Goal: Task Accomplishment & Management: Manage account settings

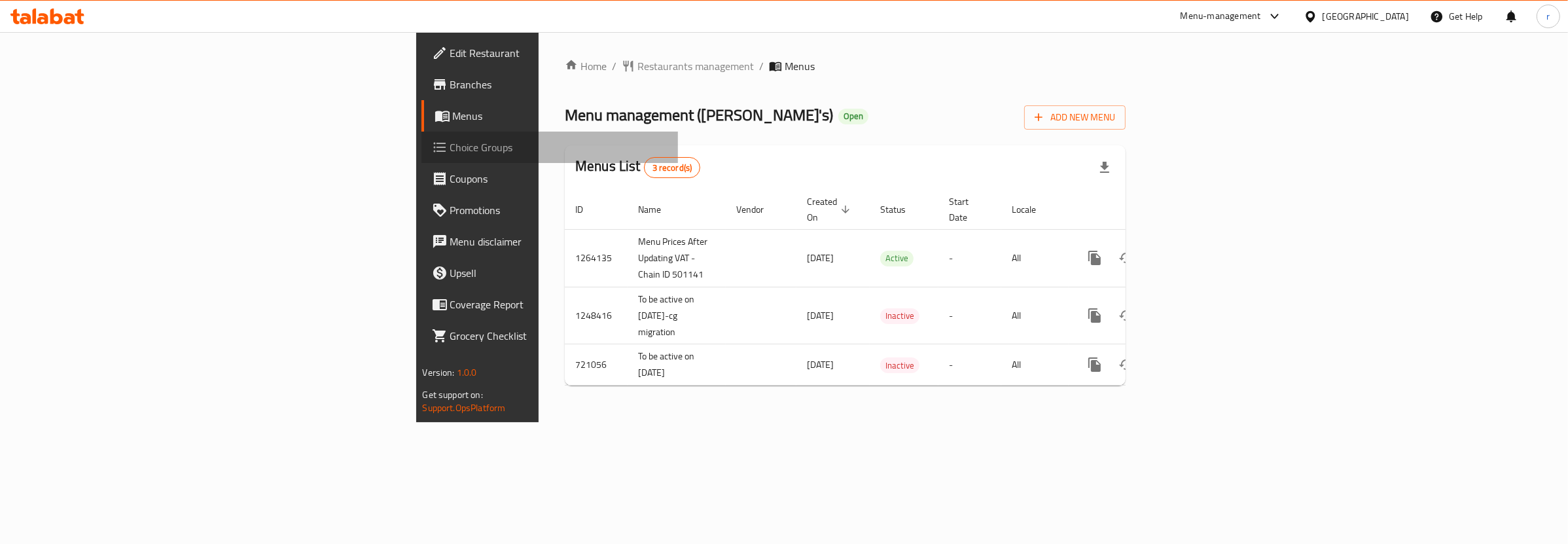
click at [450, 141] on span "Choice Groups" at bounding box center [559, 147] width 217 height 15
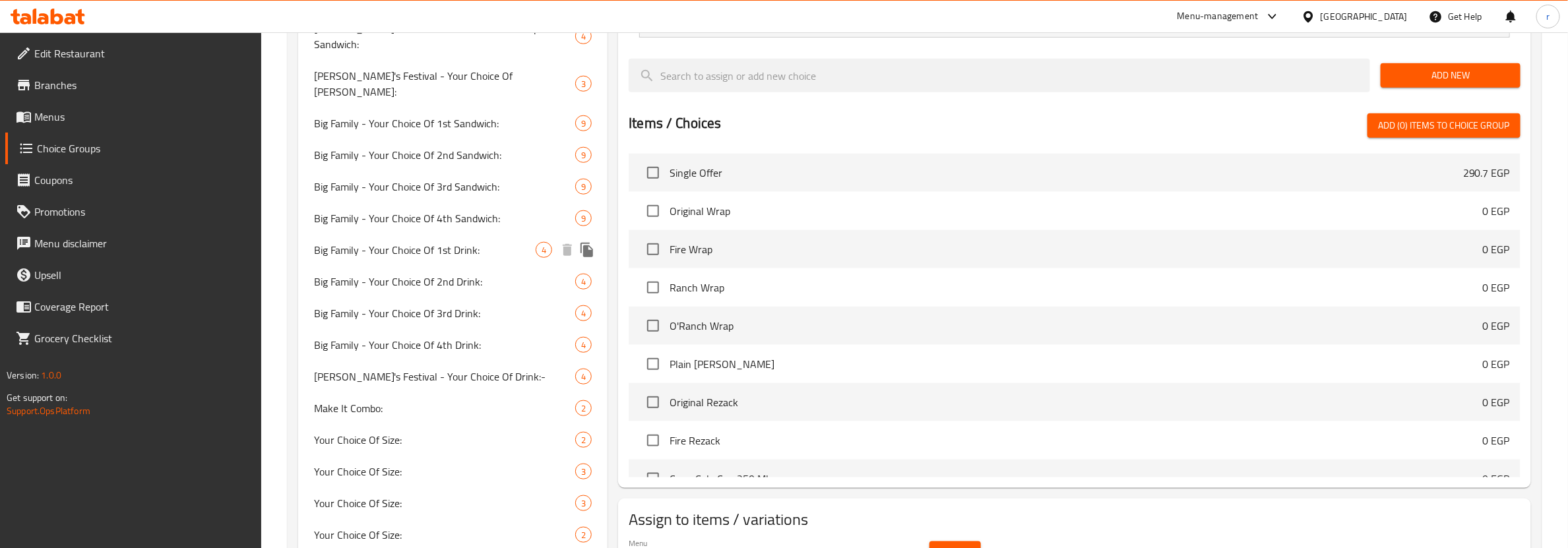
scroll to position [742, 0]
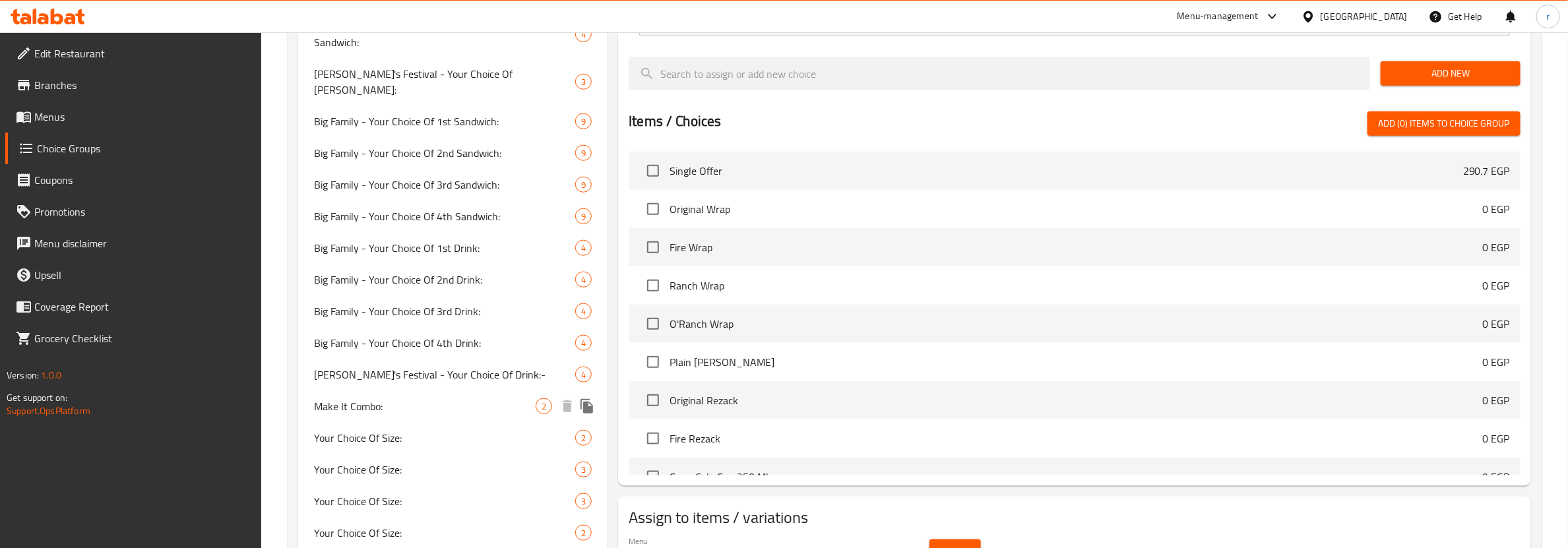
click at [391, 398] on span "Make It Combo:" at bounding box center [425, 406] width 222 height 16
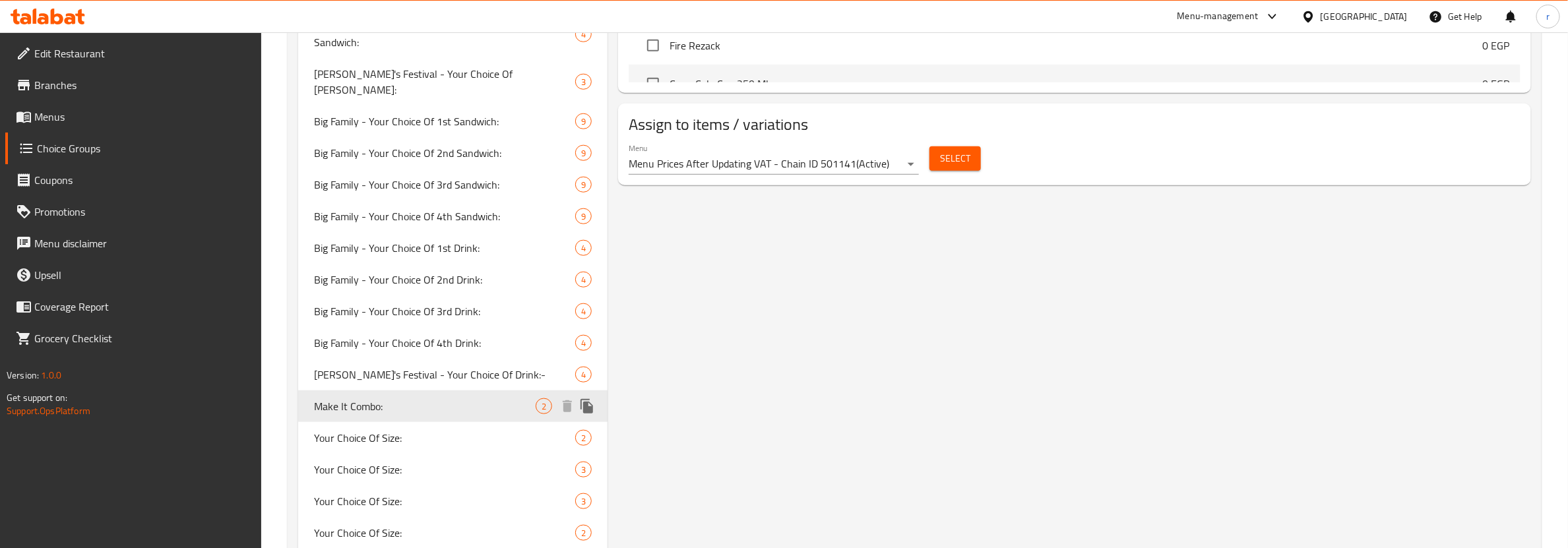
type input "Make It Combo:"
type input "إجعله كومبو:"
type input "0"
type input "2"
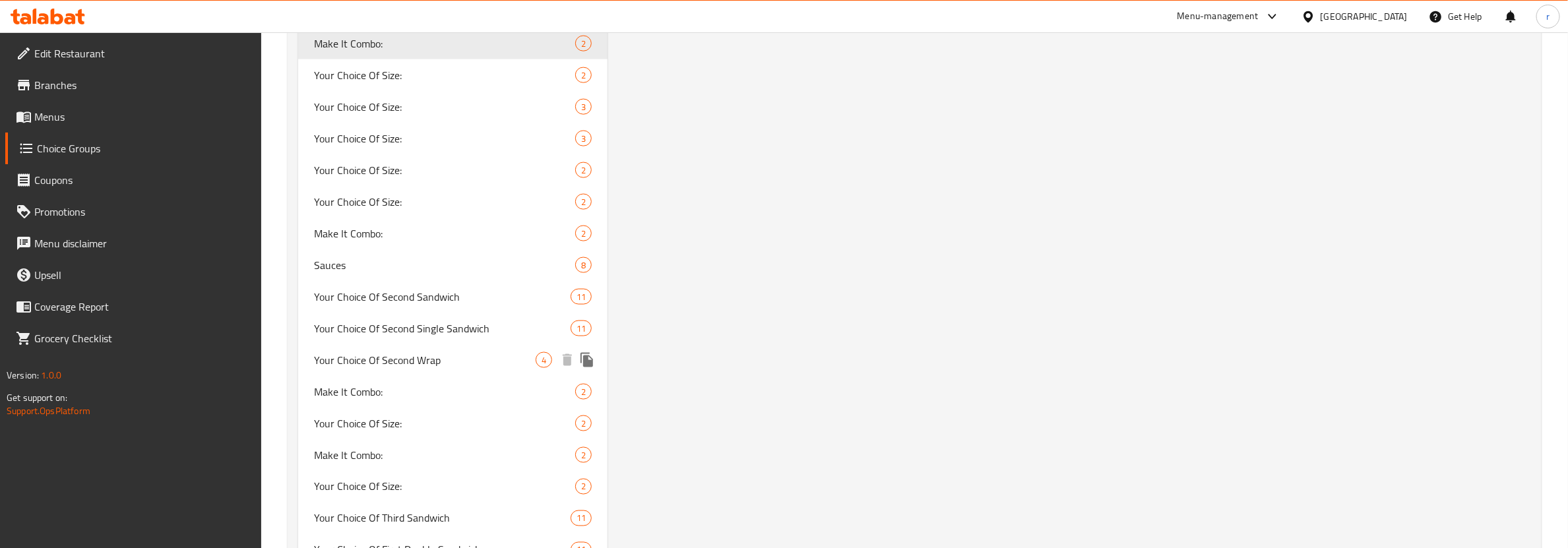
scroll to position [961, 0]
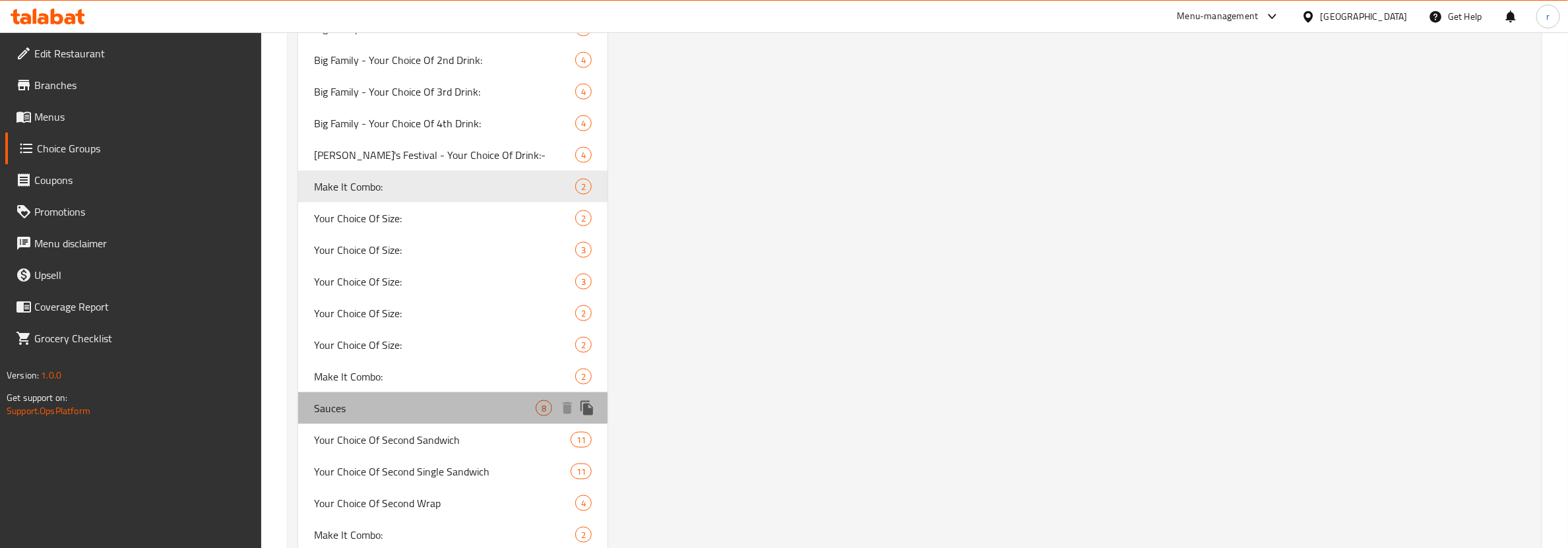
click at [347, 401] on span "Sauces" at bounding box center [425, 408] width 222 height 16
type input "Sauces"
type input "صوصات"
type input "8"
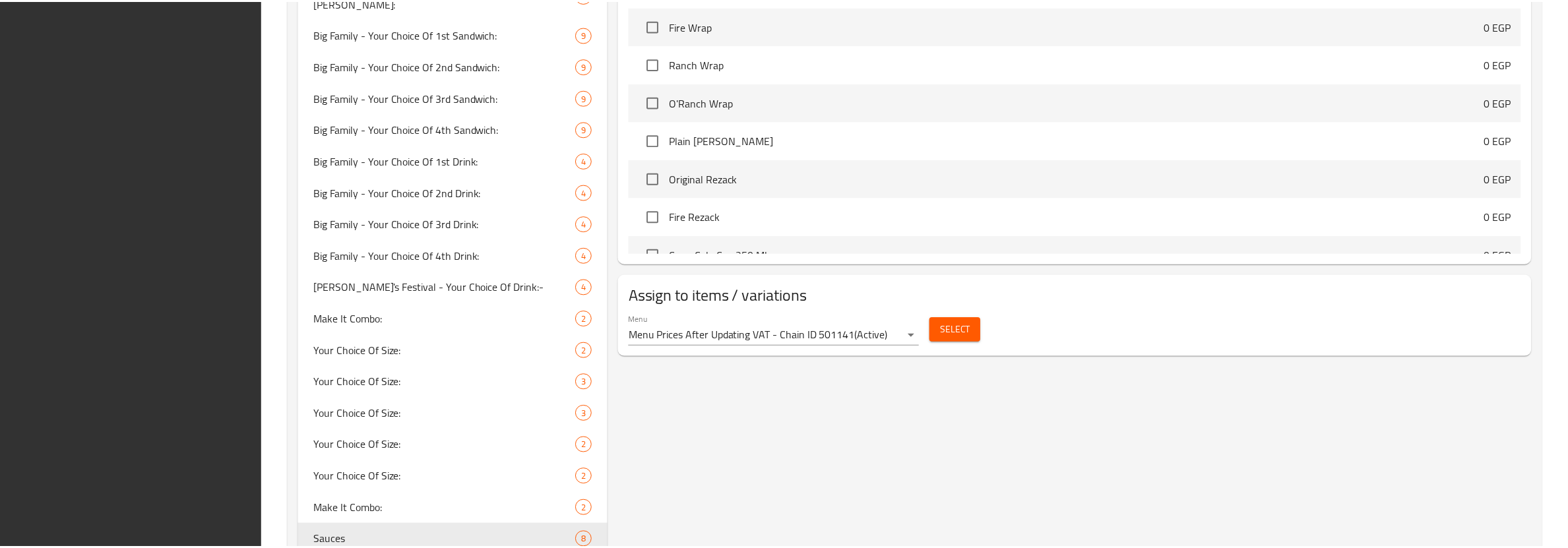
scroll to position [1209, 0]
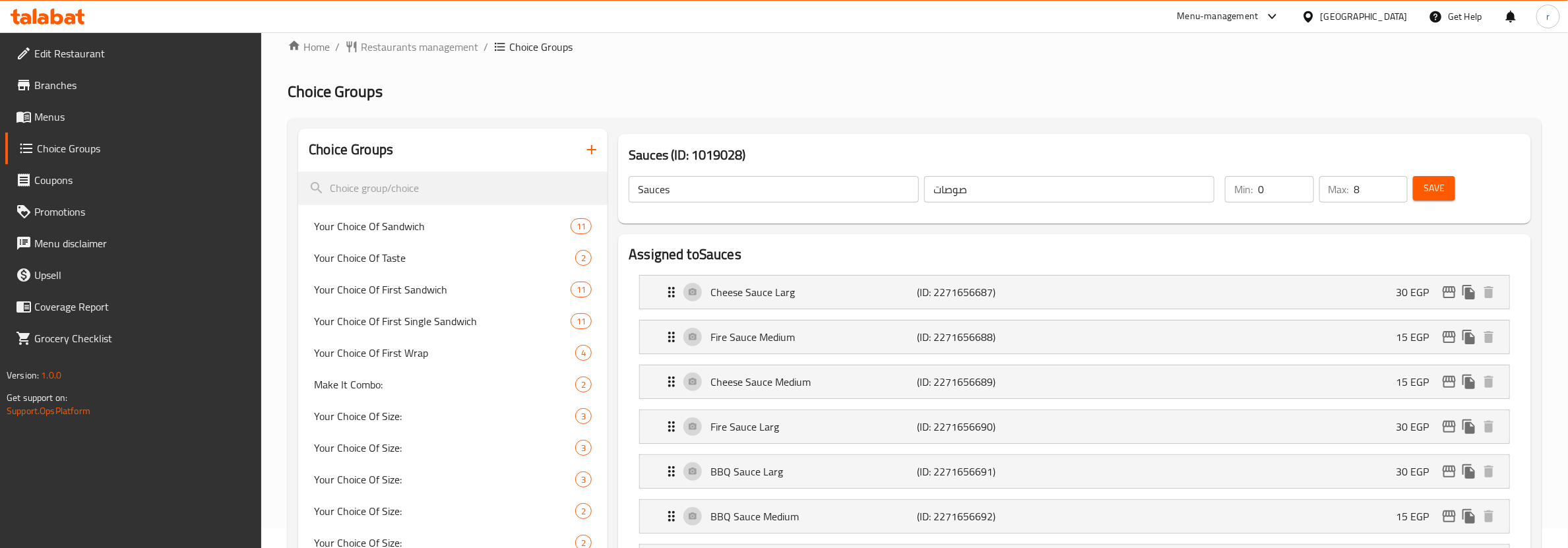
scroll to position [0, 0]
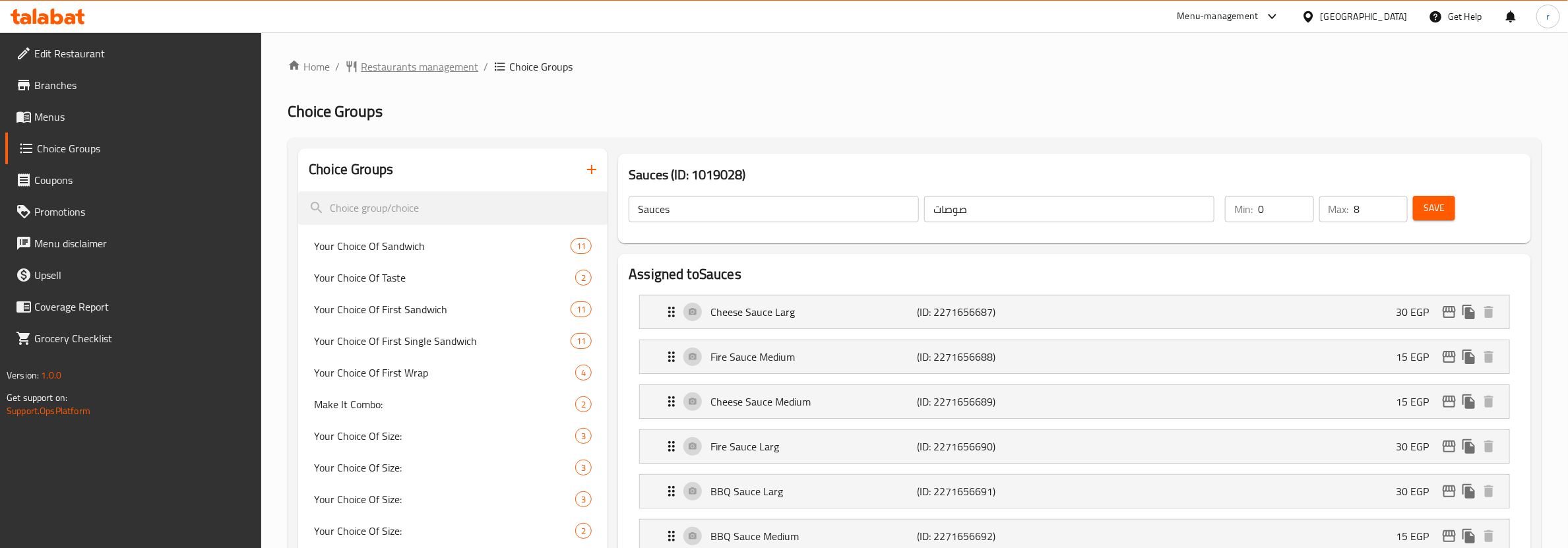
click at [396, 64] on span "Restaurants management" at bounding box center [419, 66] width 117 height 16
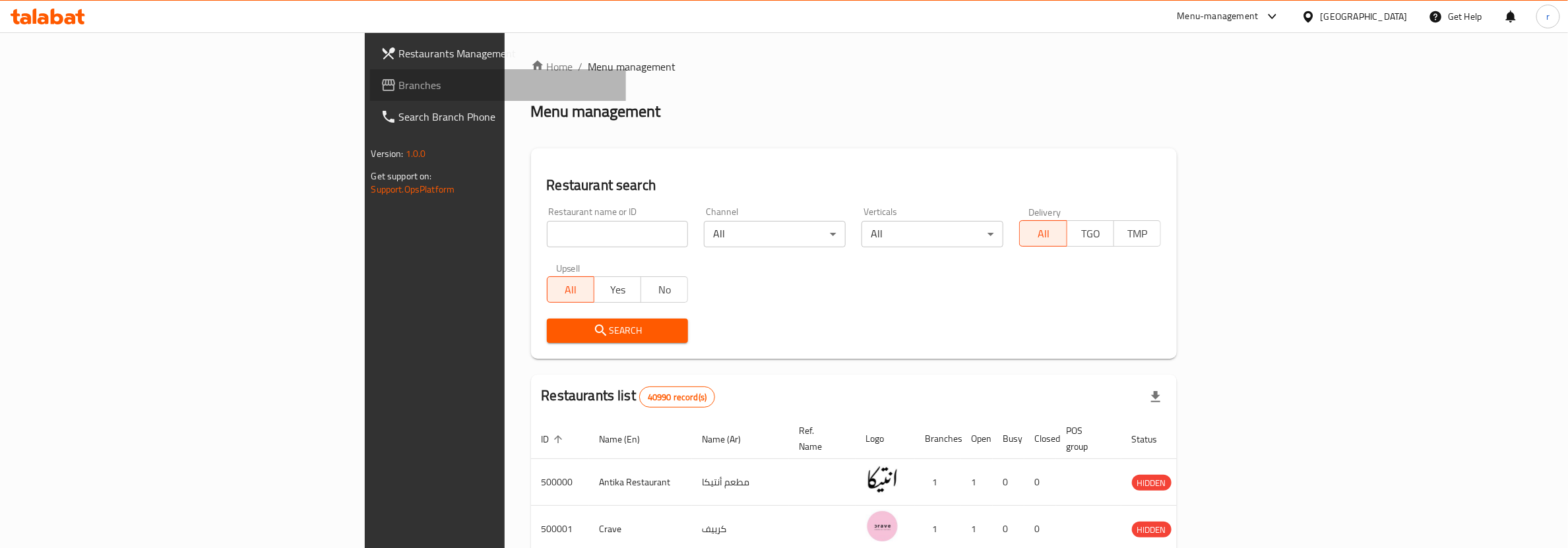
click at [370, 76] on link "Branches" at bounding box center [499, 85] width 257 height 32
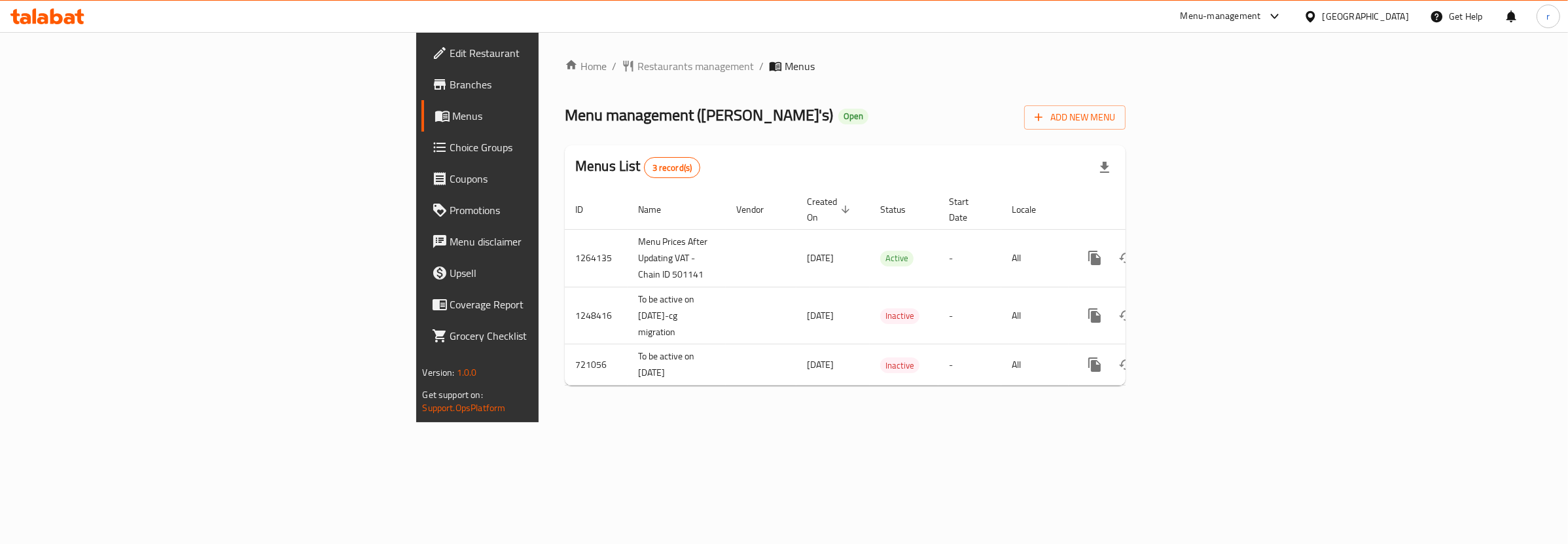
click at [450, 153] on span "Choice Groups" at bounding box center [559, 147] width 217 height 15
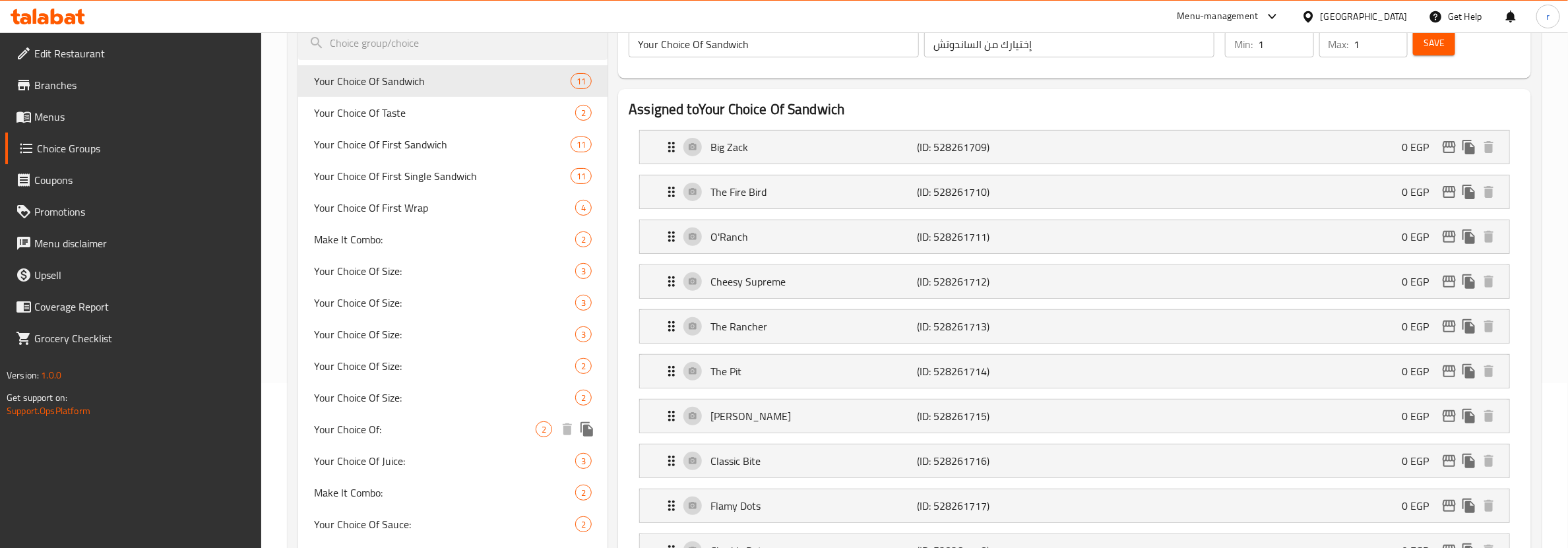
scroll to position [248, 0]
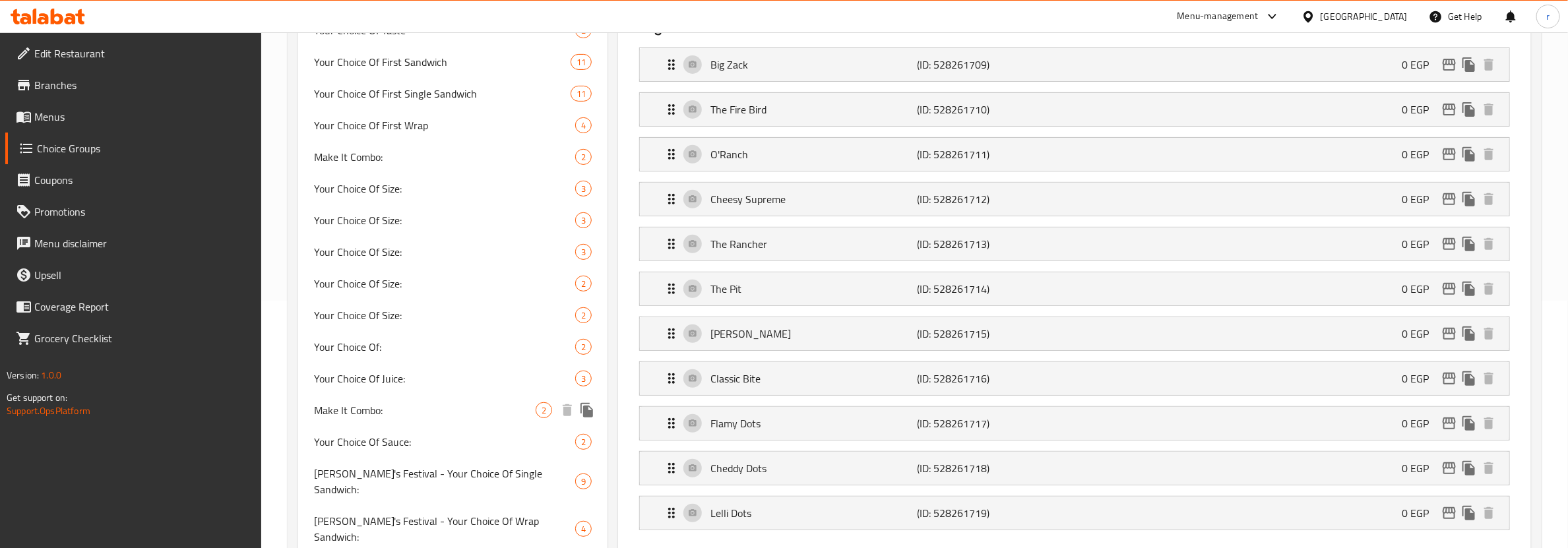
click at [390, 404] on span "Make It Combo:" at bounding box center [425, 410] width 222 height 16
type input "Make It Combo:"
type input "إجعله كومبو:"
type input "0"
type input "2"
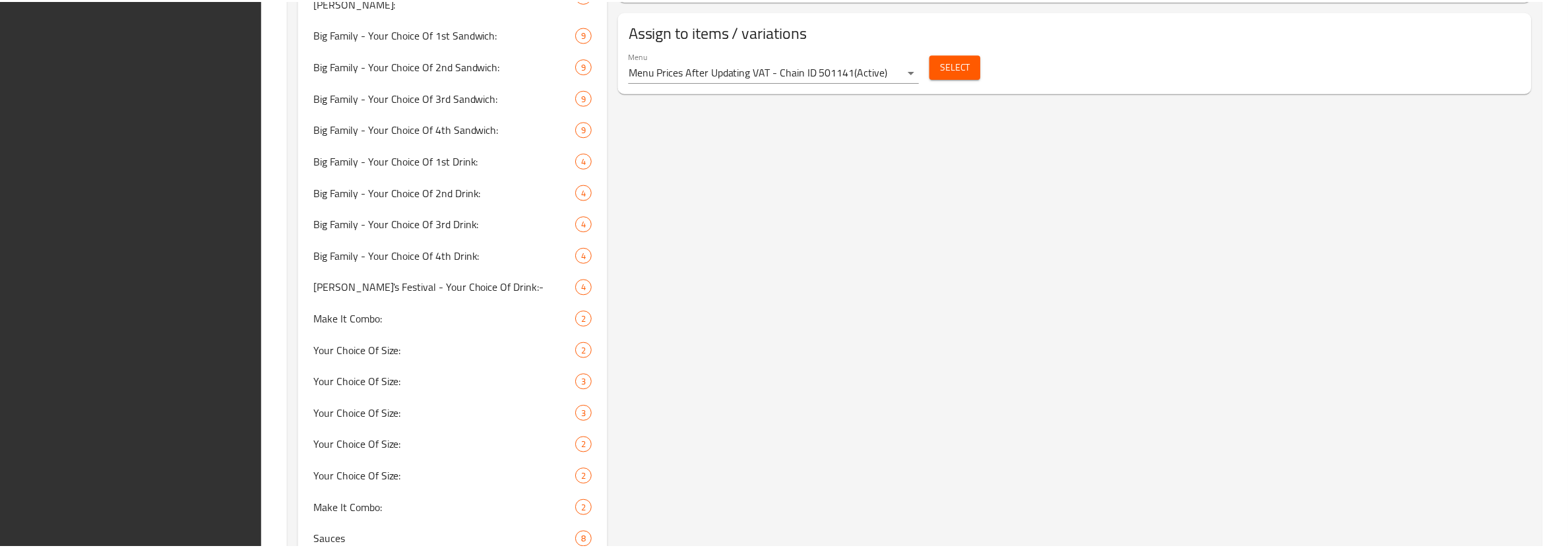
scroll to position [1209, 0]
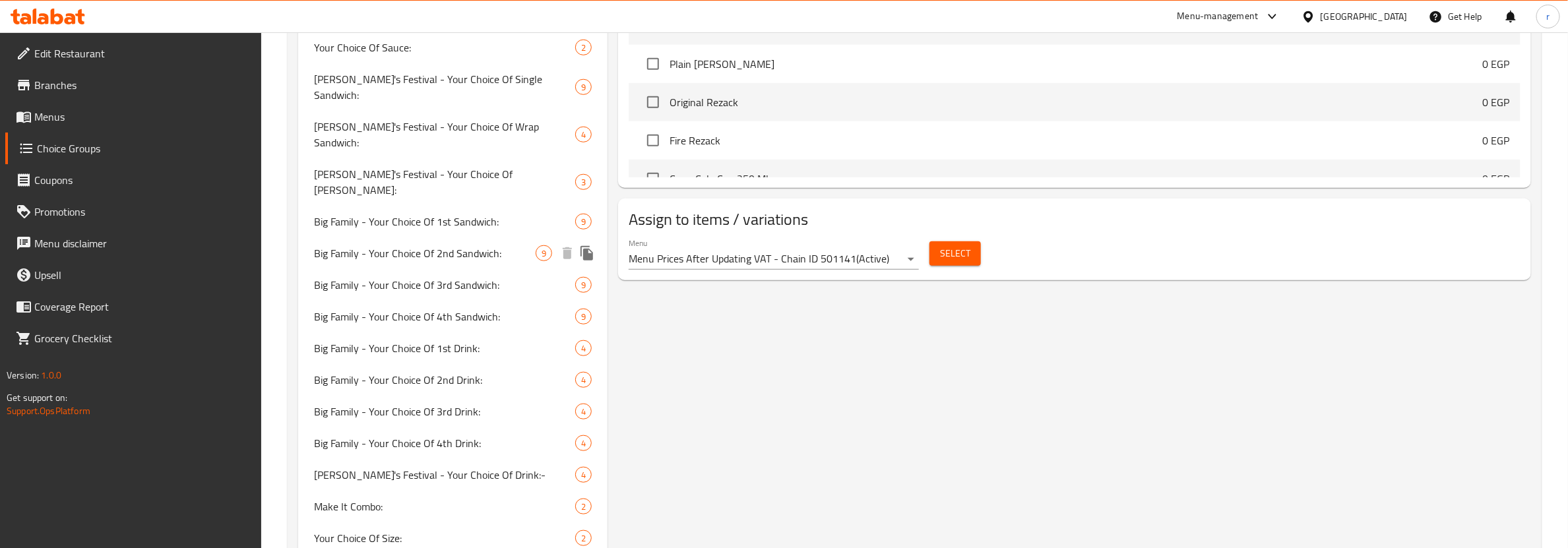
scroll to position [742, 0]
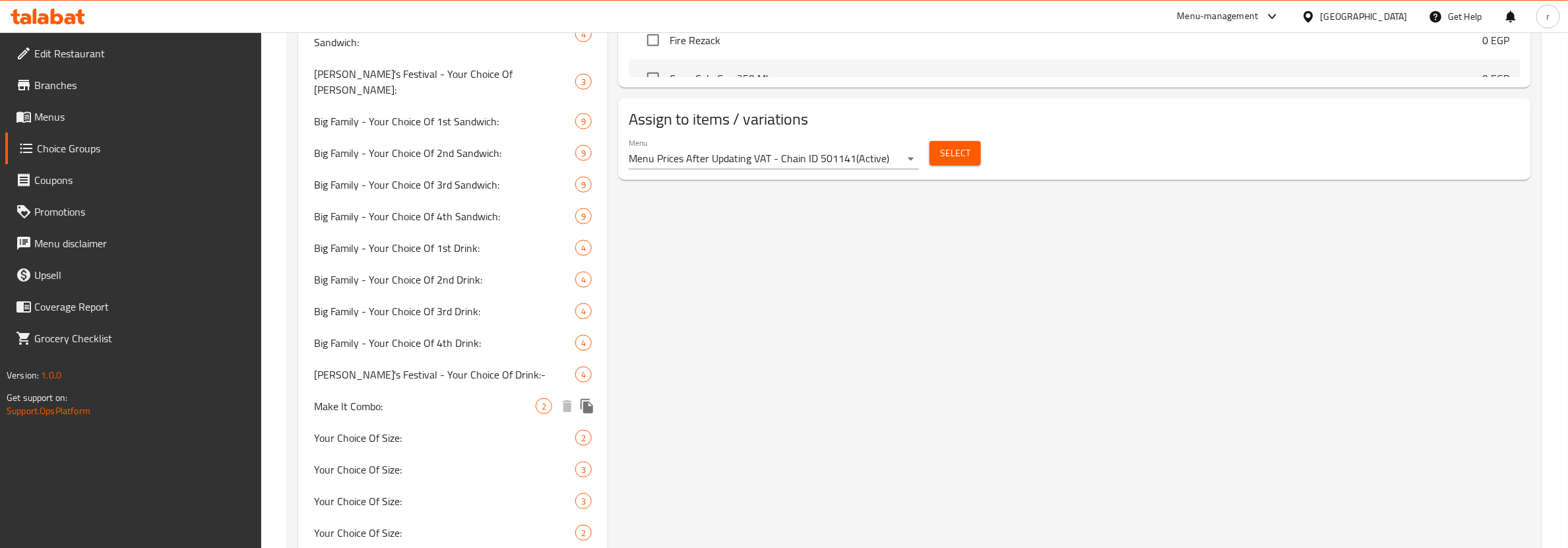
click at [390, 398] on span "Make It Combo:" at bounding box center [425, 406] width 222 height 16
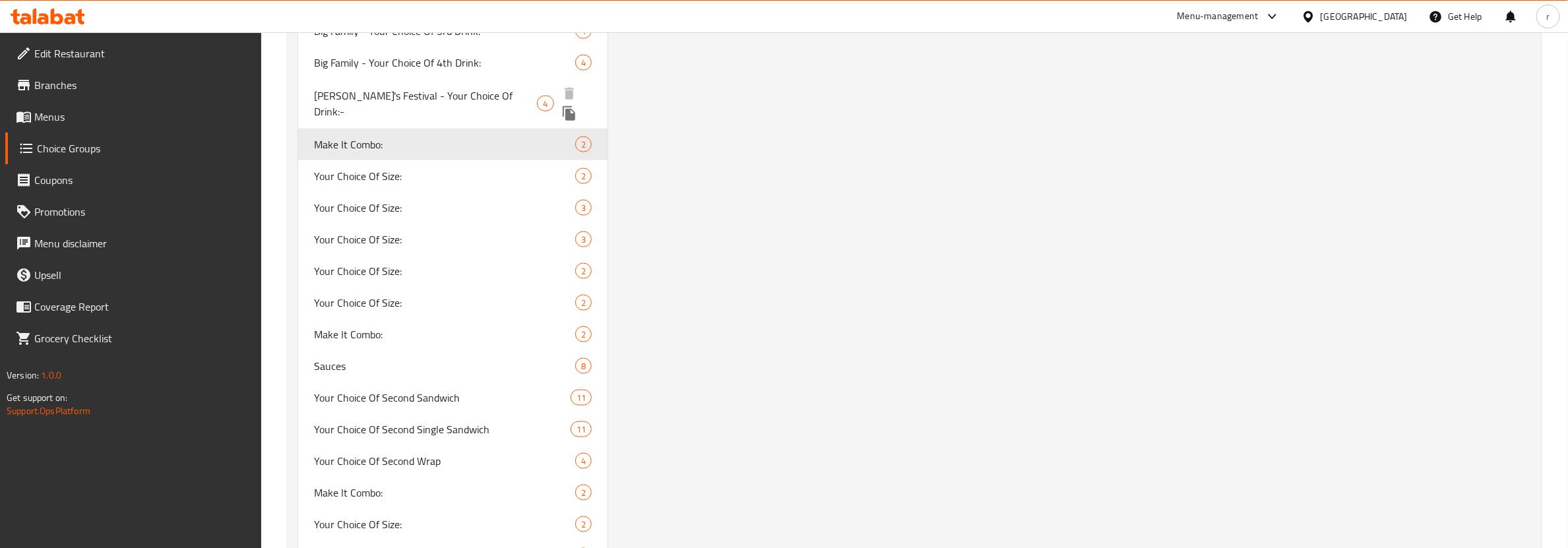
scroll to position [1044, 0]
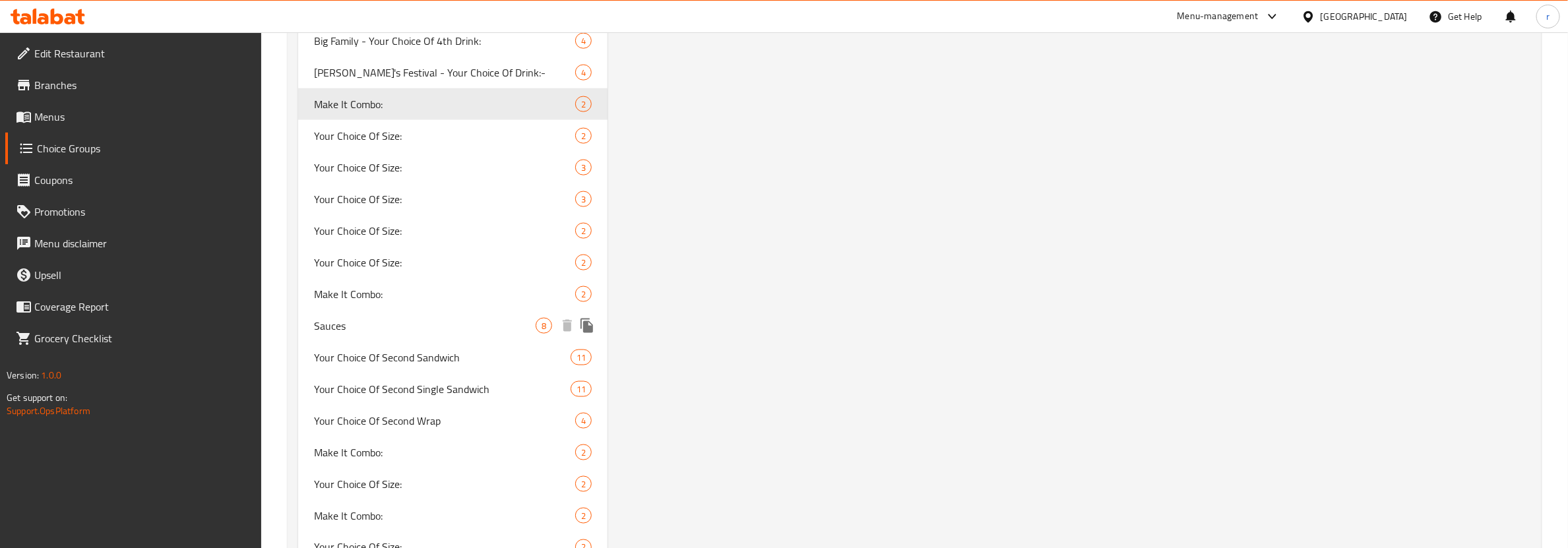
drag, startPoint x: 358, startPoint y: 281, endPoint x: 1364, endPoint y: 87, distance: 1024.5
click at [358, 318] on span "Sauces" at bounding box center [425, 326] width 222 height 16
type input "Sauces"
type input "صوصات"
type input "8"
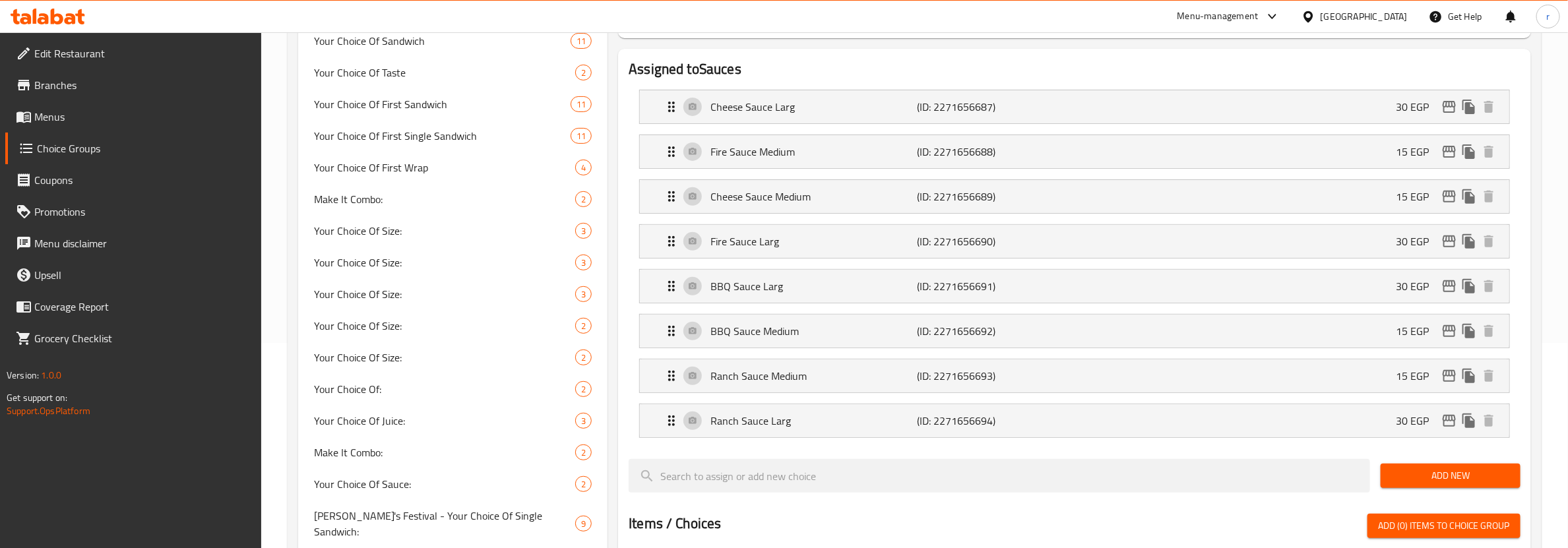
scroll to position [0, 0]
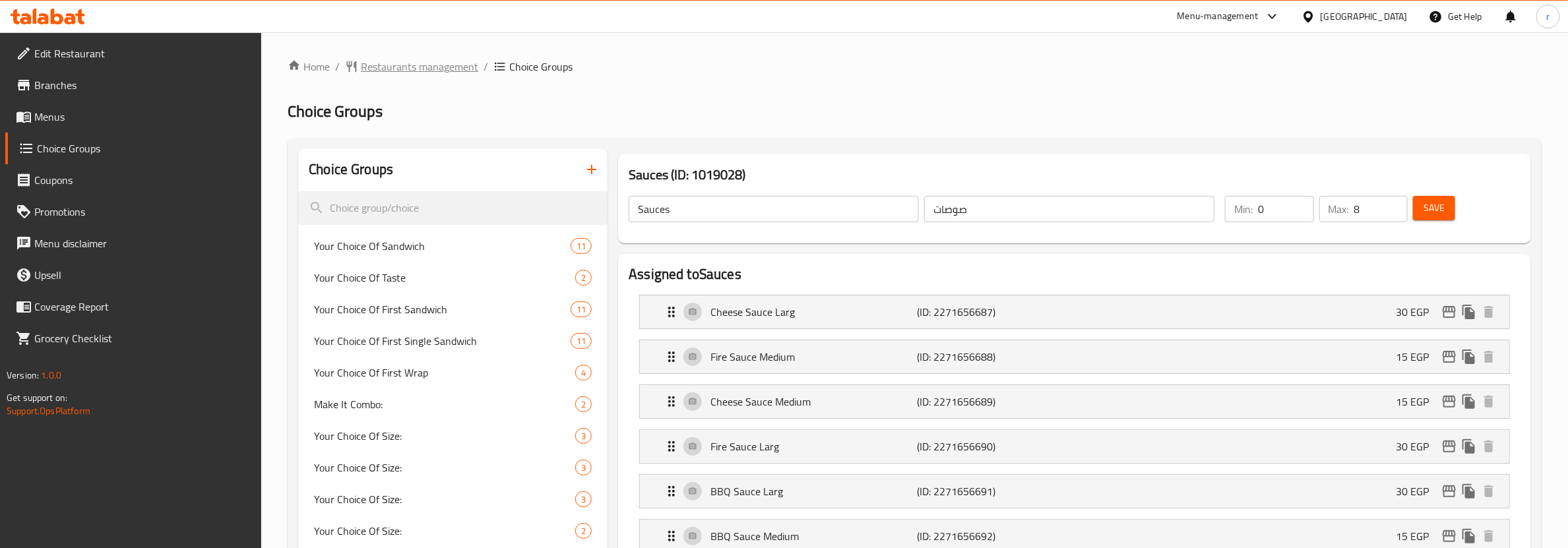
click at [397, 66] on span "Restaurants management" at bounding box center [419, 66] width 117 height 16
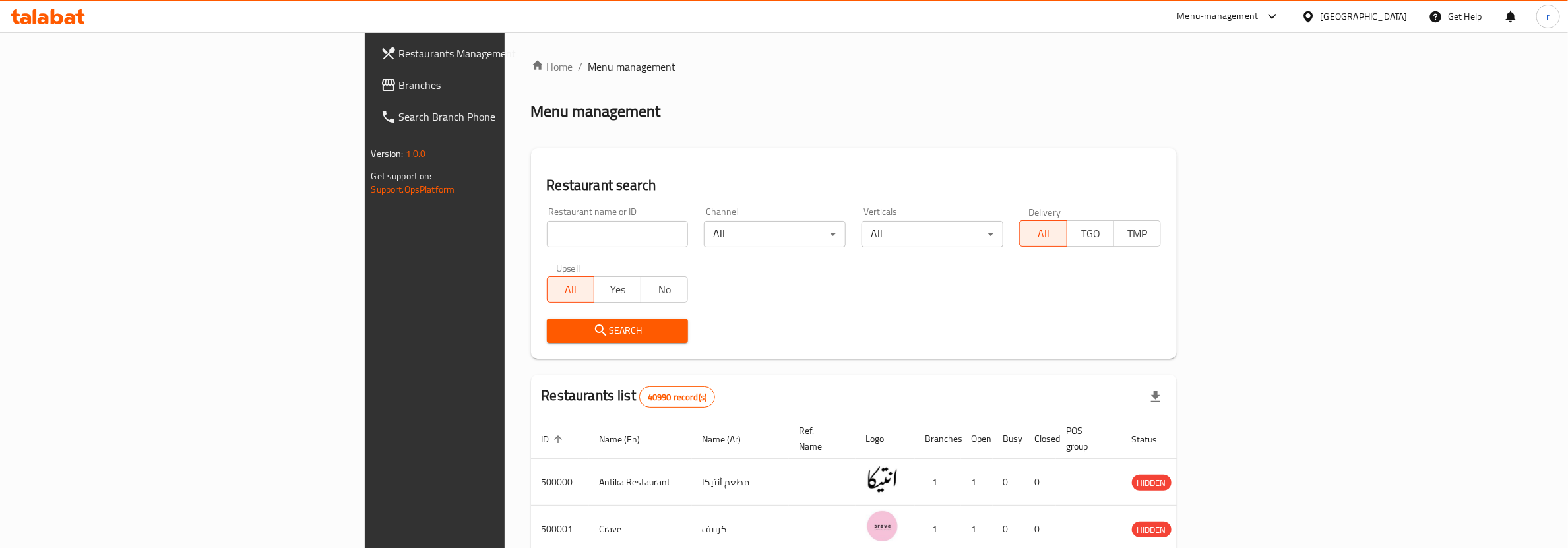
click at [399, 85] on span "Branches" at bounding box center [508, 85] width 217 height 16
